Goal: Find specific page/section: Find specific page/section

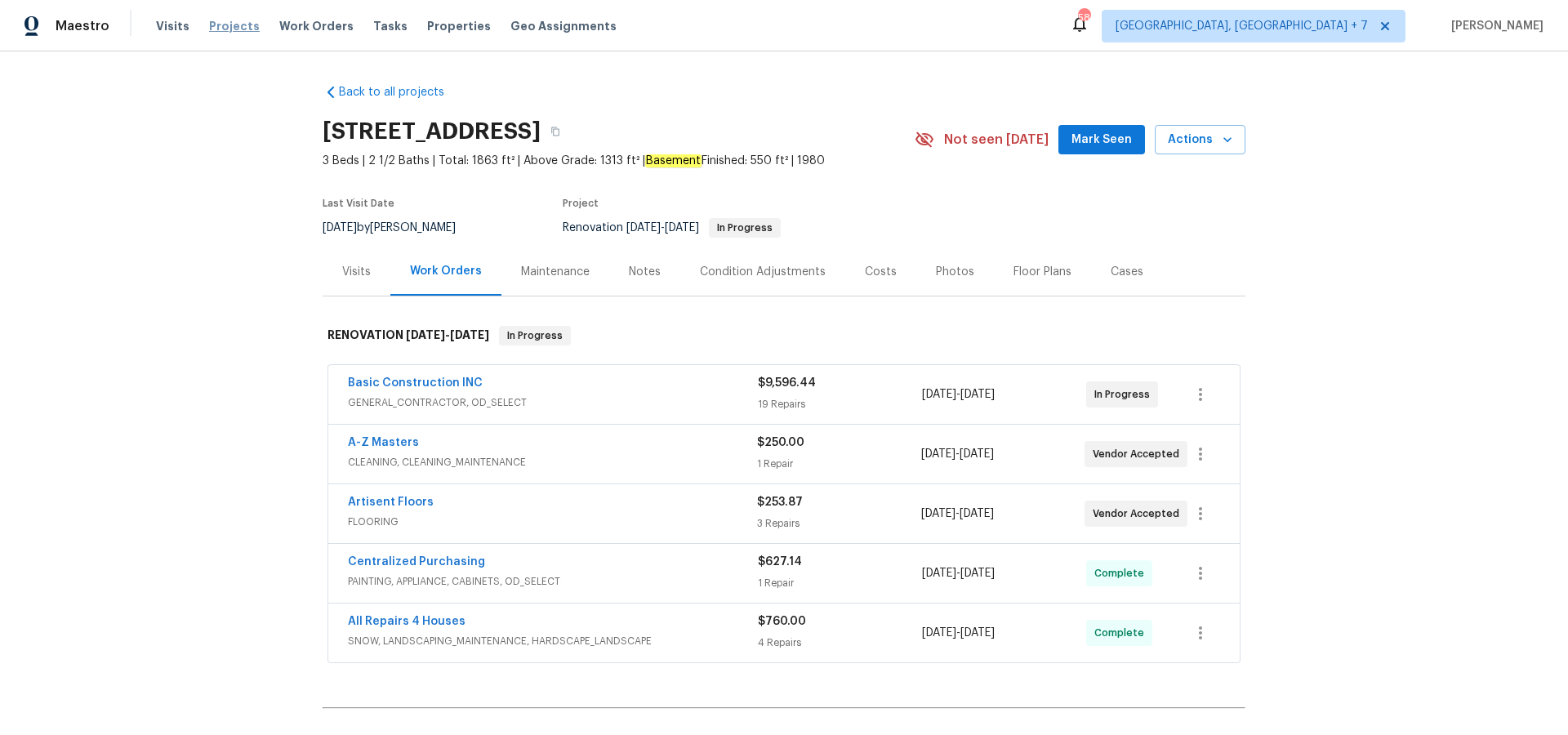
click at [233, 27] on span "Projects" at bounding box center [234, 26] width 51 height 17
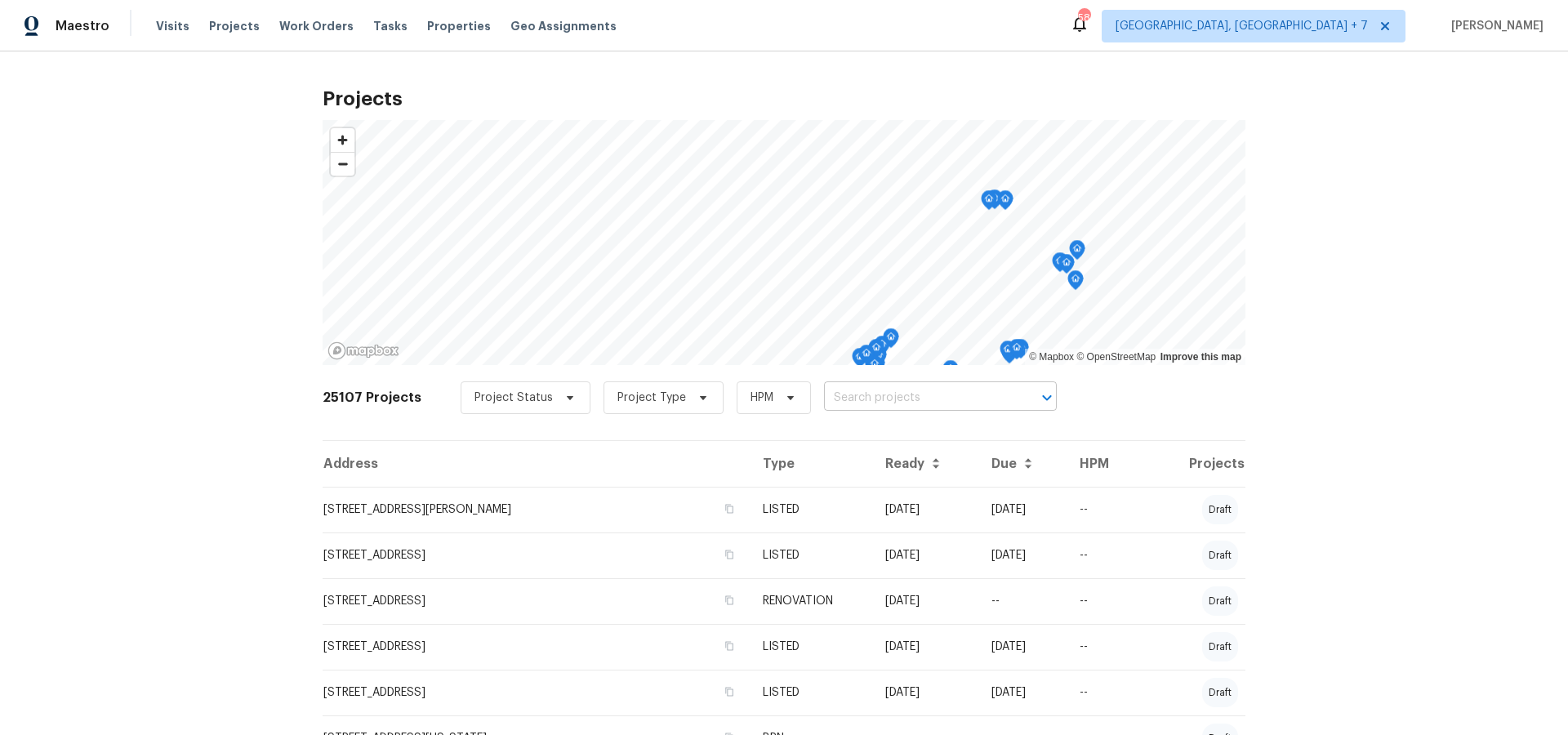
click at [837, 403] on input "text" at bounding box center [918, 398] width 187 height 25
type input "6403 river"
click at [851, 437] on li "[STREET_ADDRESS]" at bounding box center [930, 434] width 238 height 27
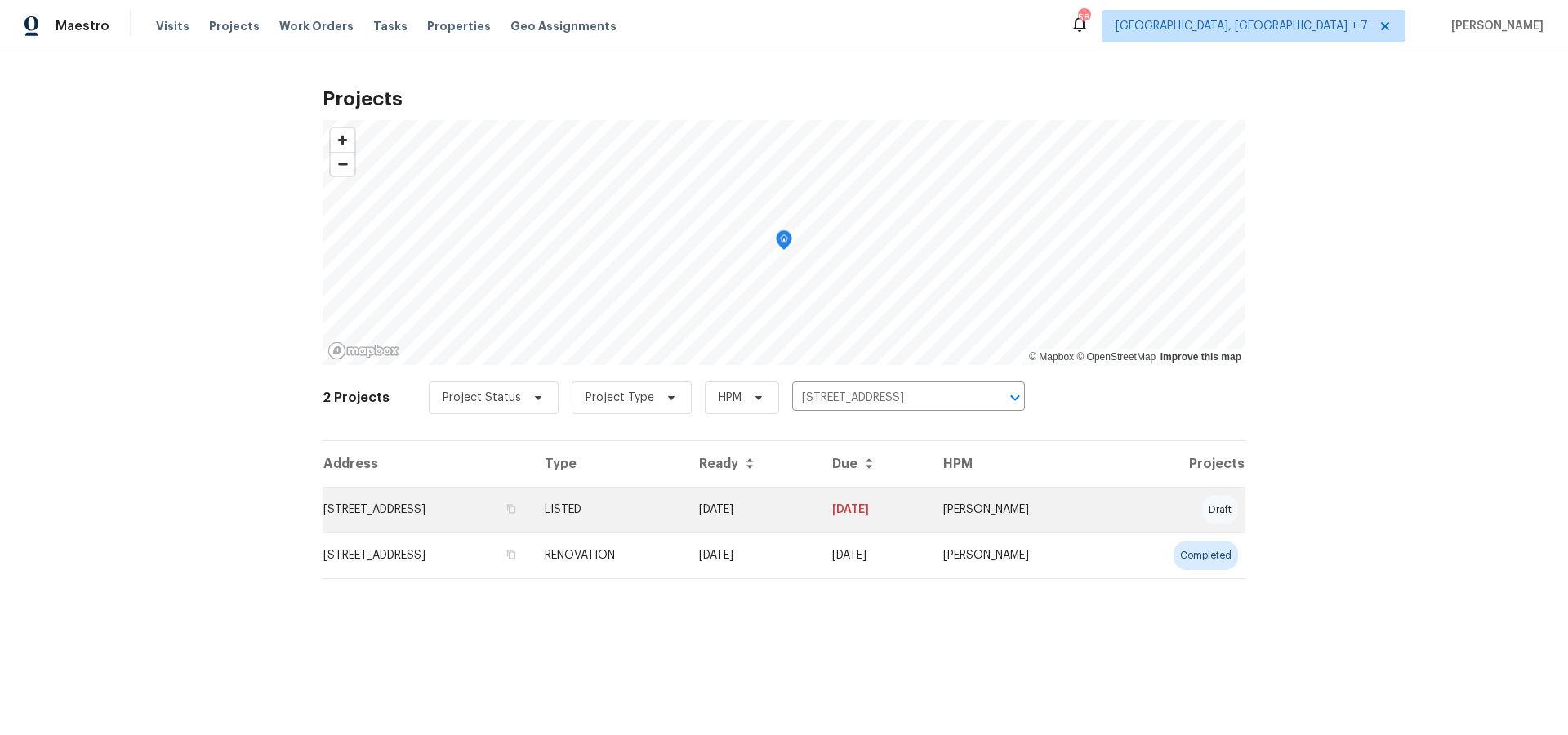
click at [456, 503] on td "[STREET_ADDRESS]" at bounding box center [428, 510] width 209 height 46
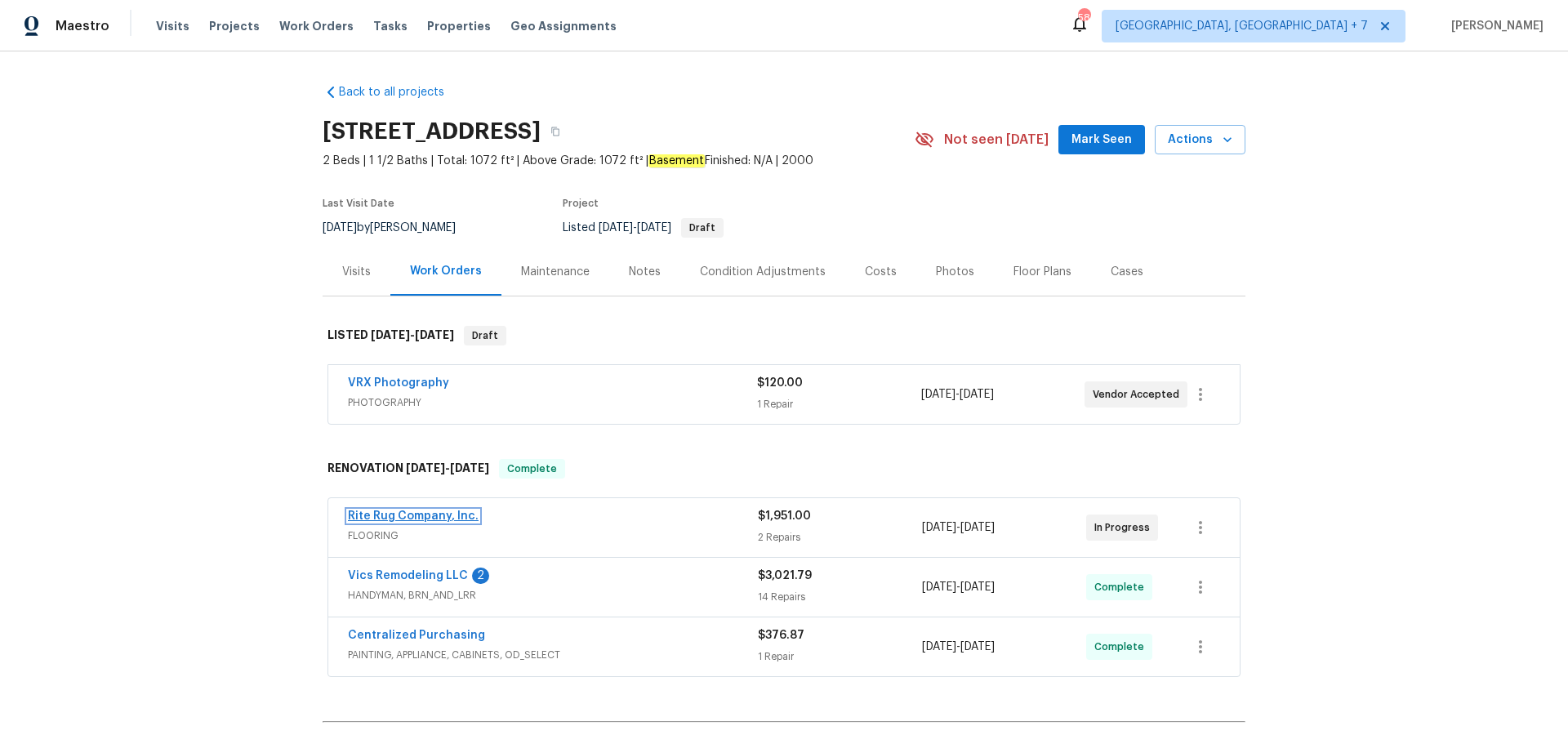
click at [395, 517] on link "Rite Rug Company, Inc." at bounding box center [413, 517] width 131 height 12
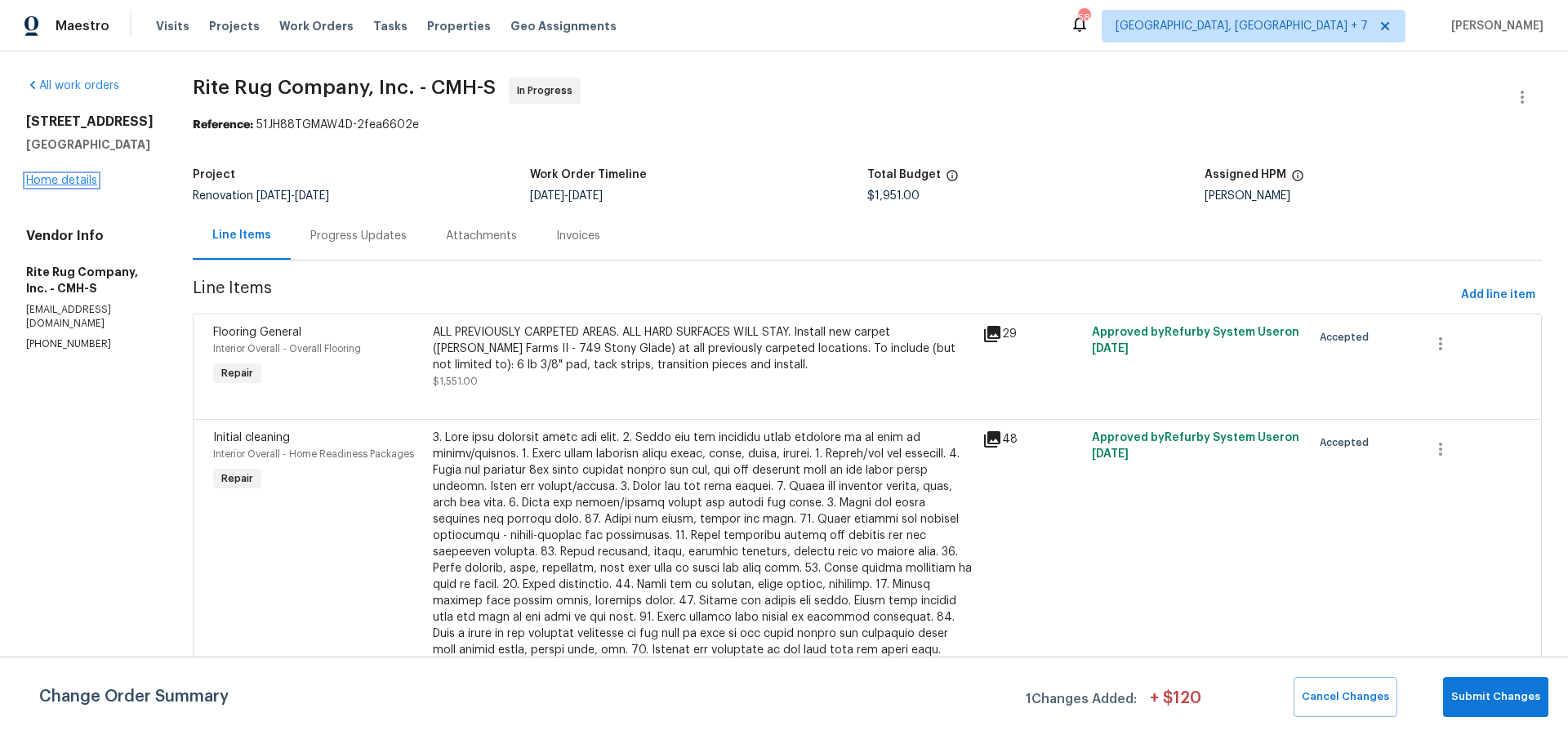
click at [87, 181] on link "Home details" at bounding box center [61, 181] width 71 height 12
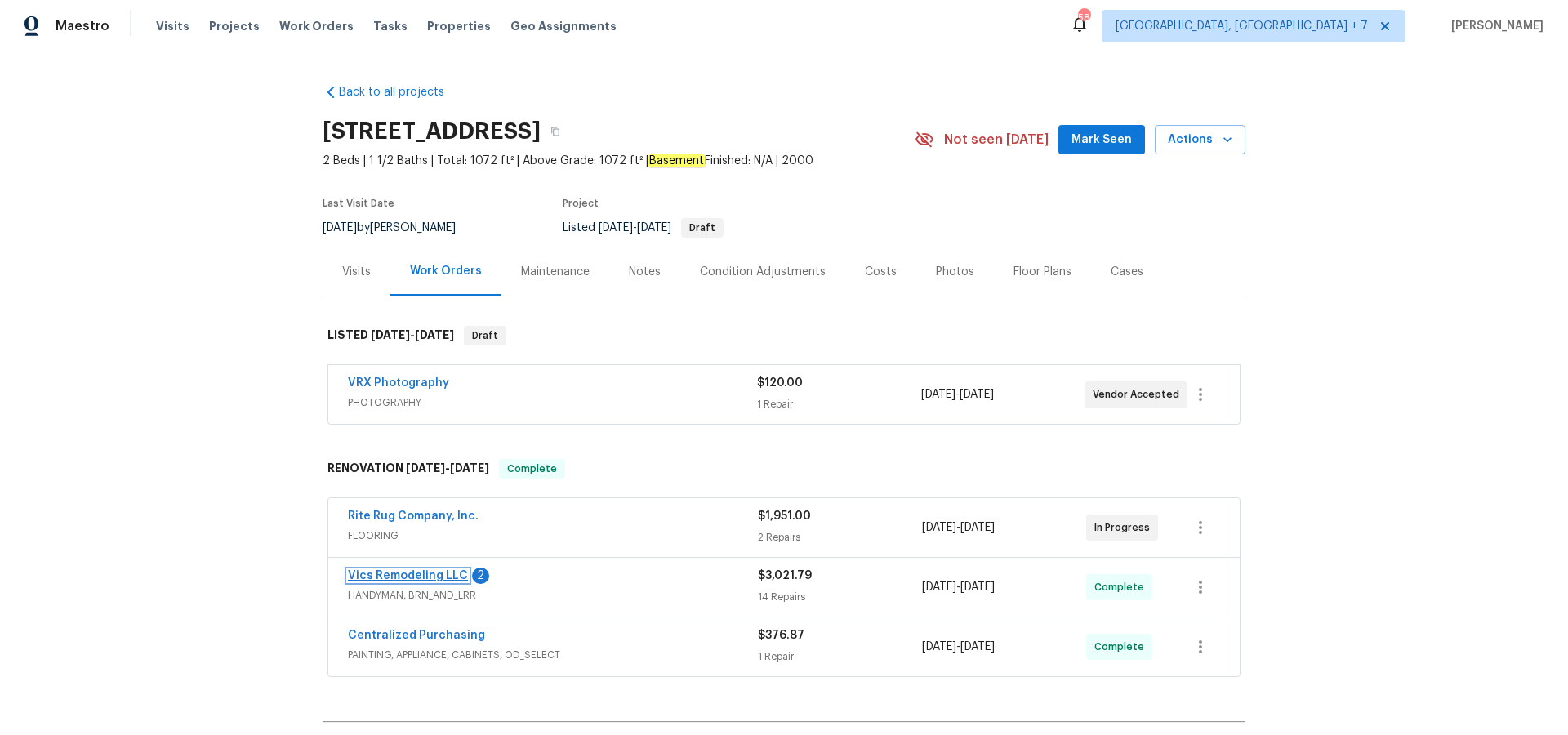
click at [415, 574] on link "Vics Remodeling LLC" at bounding box center [407, 576] width 120 height 12
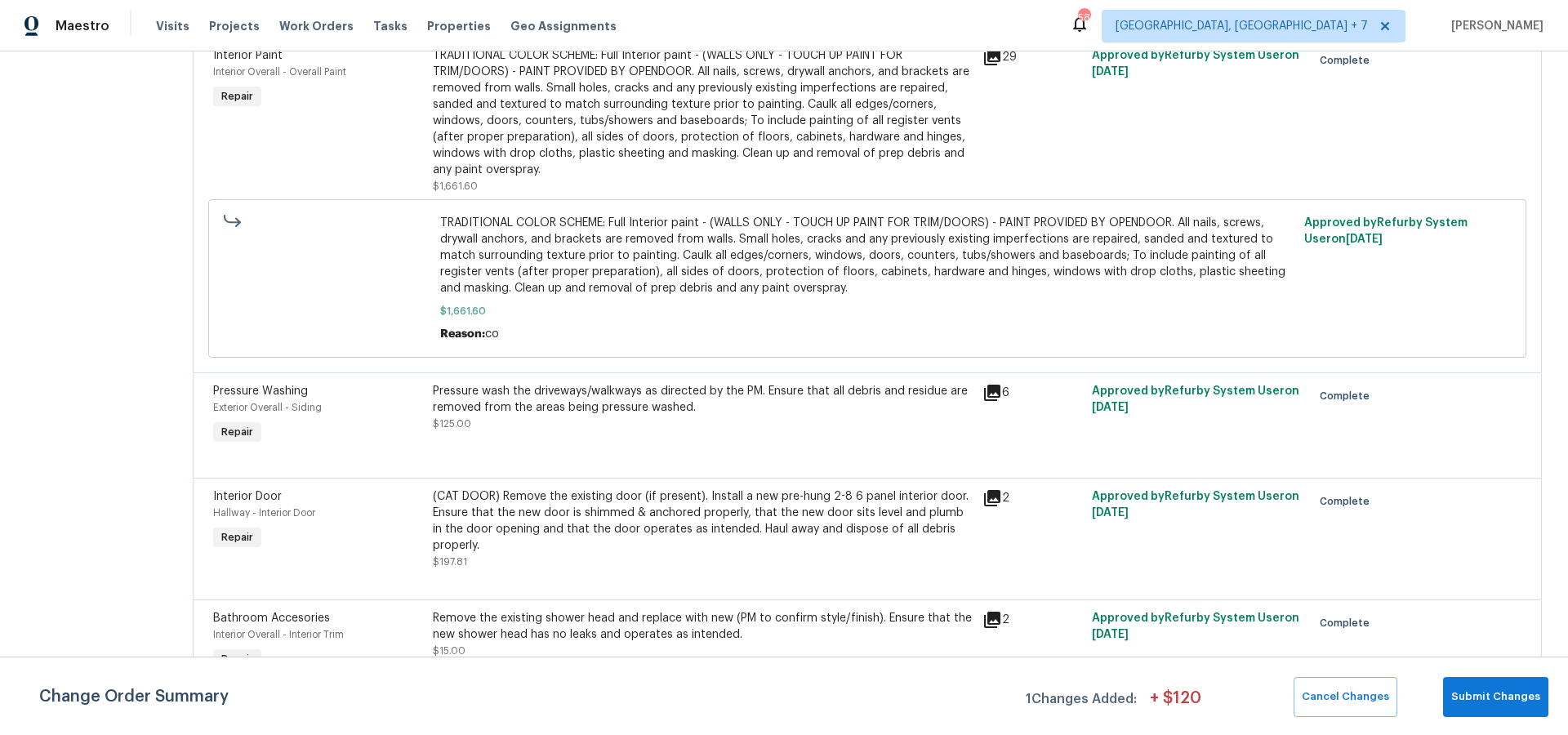
scroll to position [1458, 0]
